Goal: Find specific page/section: Find specific page/section

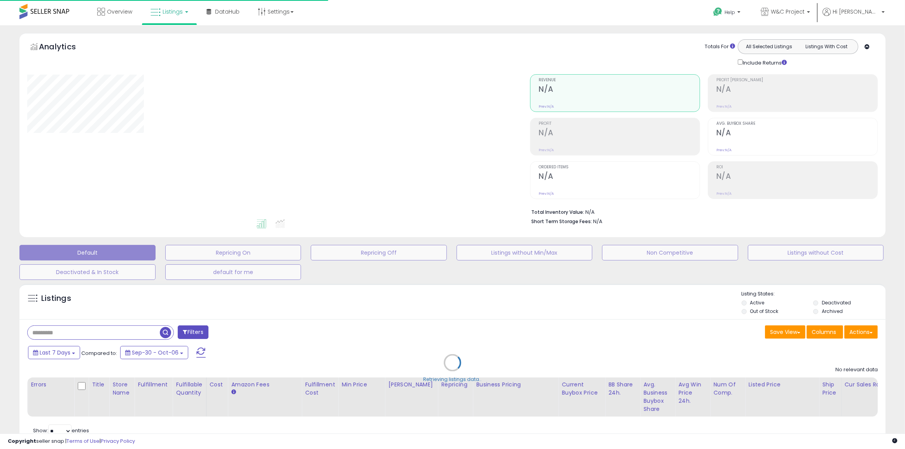
type input "**********"
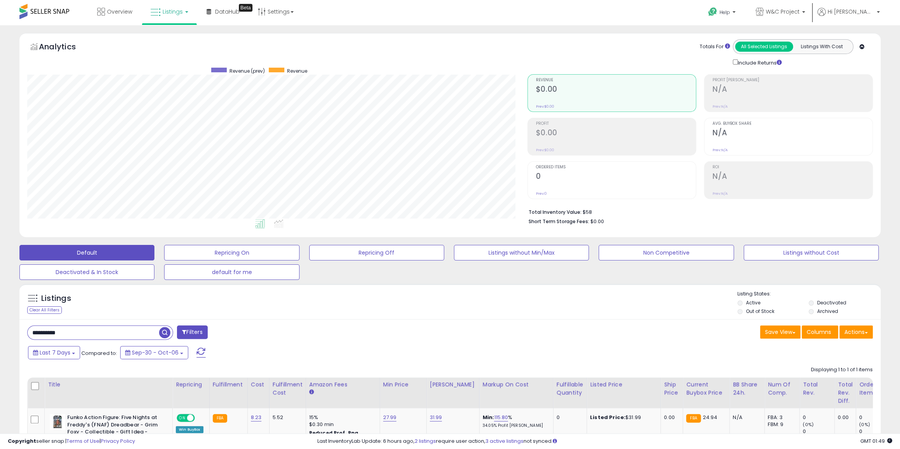
click at [163, 21] on link "Listings" at bounding box center [169, 11] width 49 height 23
click at [164, 62] on icon at bounding box center [176, 68] width 41 height 12
